Goal: Find specific page/section: Find specific page/section

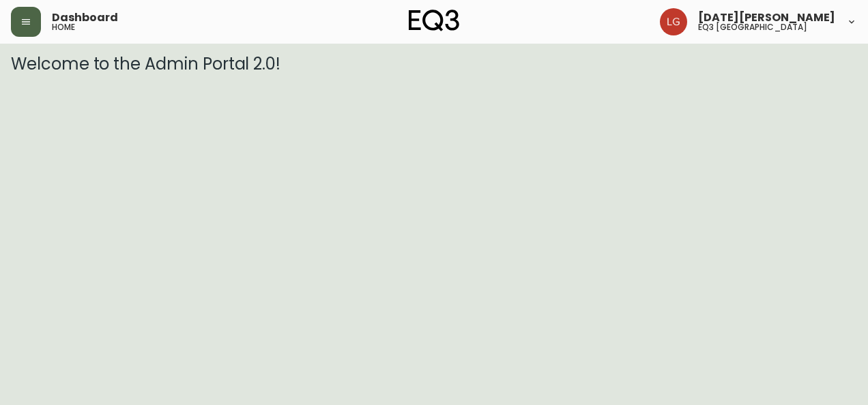
click at [40, 23] on button "button" at bounding box center [26, 22] width 30 height 30
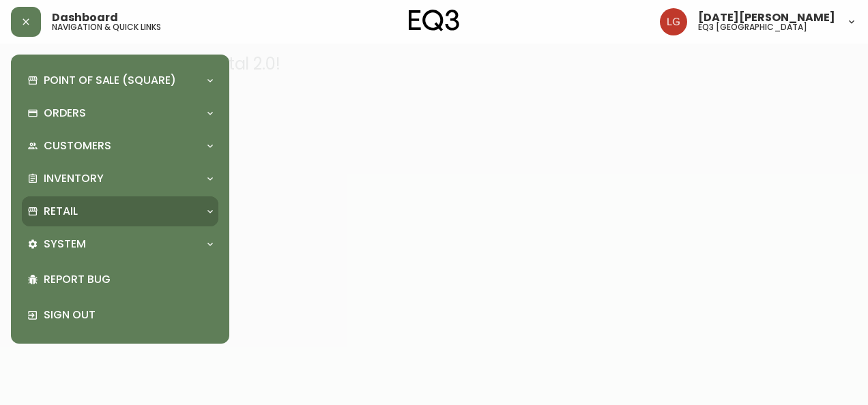
click at [106, 208] on div "Retail" at bounding box center [113, 211] width 172 height 15
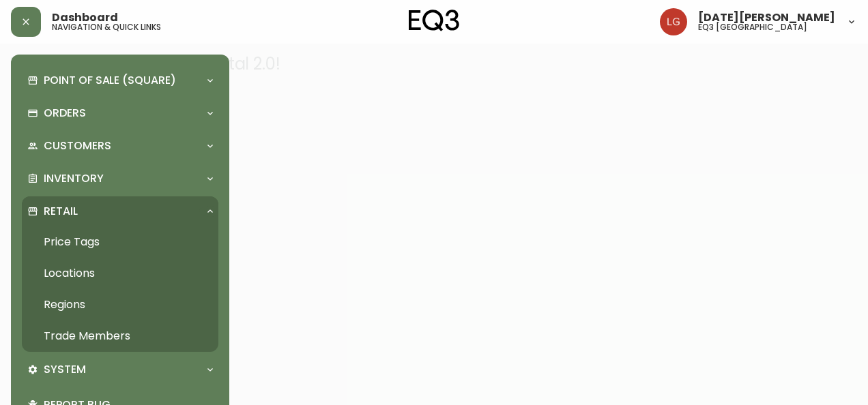
click at [96, 333] on link "Trade Members" at bounding box center [120, 336] width 197 height 31
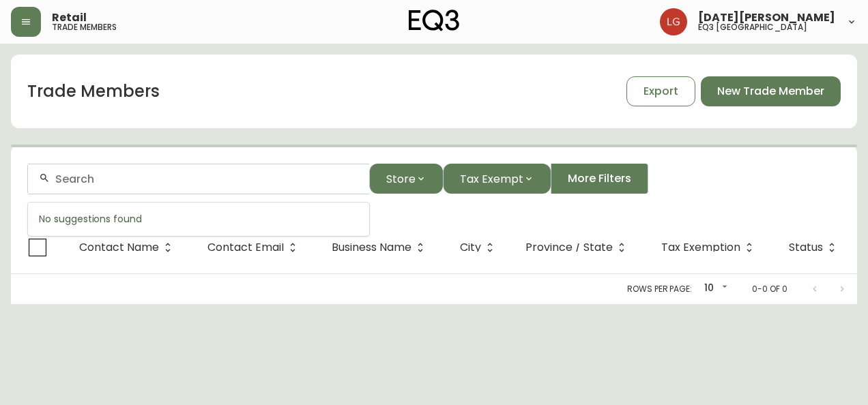
click at [72, 184] on input "text" at bounding box center [206, 179] width 303 height 13
paste input "[PERSON_NAME]"
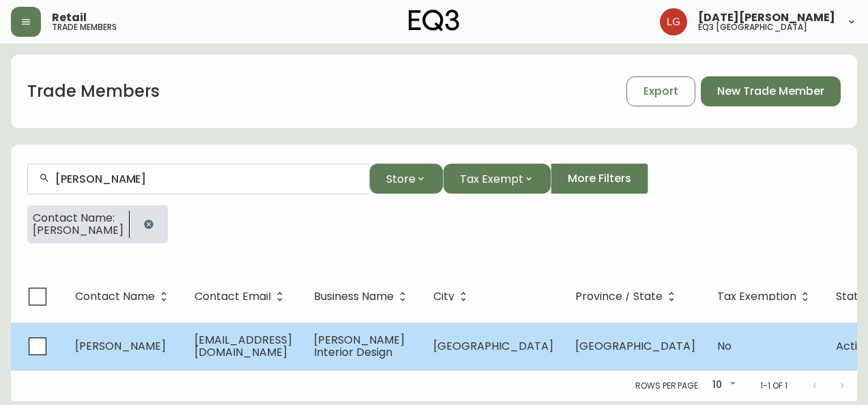
type input "[PERSON_NAME]"
click at [240, 353] on span "[EMAIL_ADDRESS][DOMAIN_NAME]" at bounding box center [244, 346] width 98 height 28
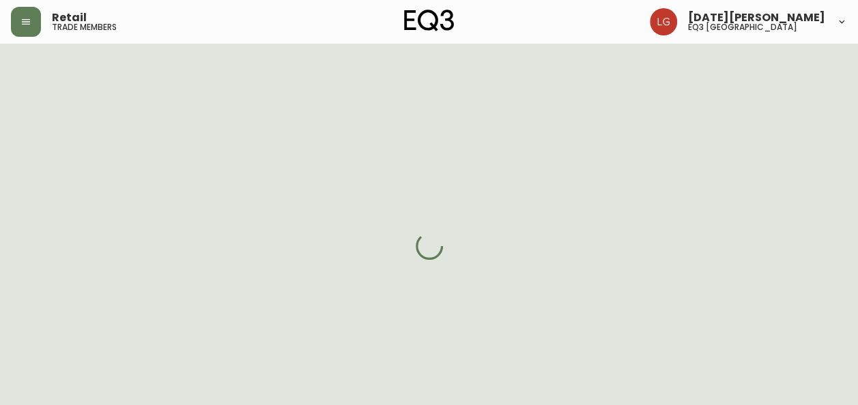
select select "BC"
select select "CA"
select select "CA_EN"
select select "Other"
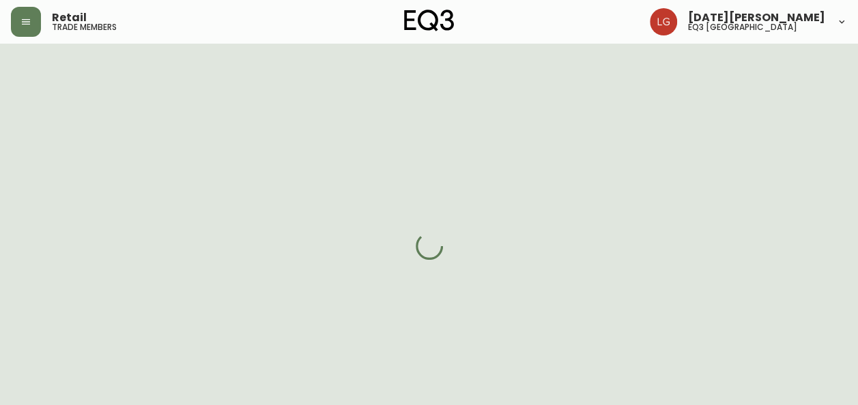
select select "cjw10z96p001r6gs00juufhhe"
select select "false"
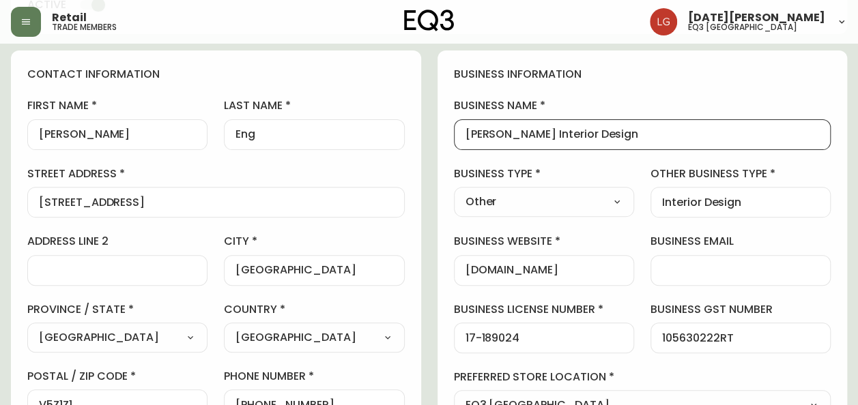
drag, startPoint x: 635, startPoint y: 132, endPoint x: 454, endPoint y: 130, distance: 180.9
click at [454, 130] on div "[PERSON_NAME] Interior Design" at bounding box center [642, 134] width 377 height 31
